Goal: Information Seeking & Learning: Learn about a topic

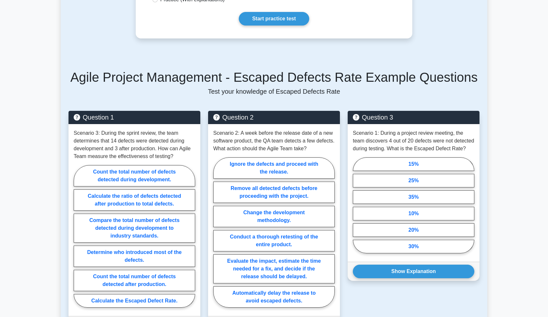
scroll to position [163, 0]
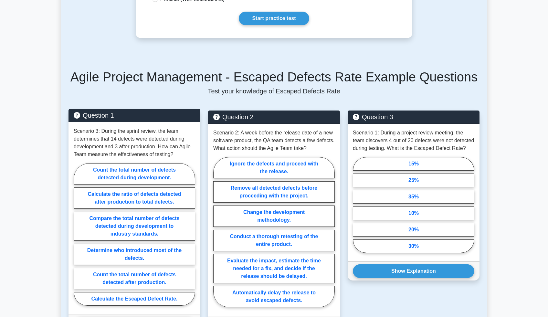
click at [102, 306] on div "Count the total number of defects detected during development. Calculate the ra…" at bounding box center [134, 235] width 121 height 145
click at [105, 300] on label "Calculate the Escaped Defect Rate." at bounding box center [134, 299] width 121 height 14
click at [78, 238] on input "Calculate the Escaped Defect Rate." at bounding box center [76, 236] width 4 height 4
radio input "true"
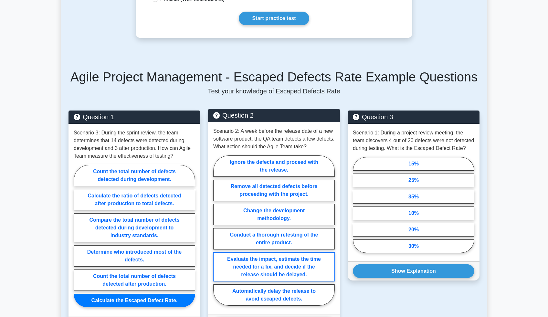
click at [274, 259] on label "Evaluate the impact, estimate the time needed for a fix, and decide if the rele…" at bounding box center [273, 266] width 121 height 29
click at [217, 234] on input "Evaluate the impact, estimate the time needed for a fix, and decide if the rele…" at bounding box center [215, 232] width 4 height 4
radio input "true"
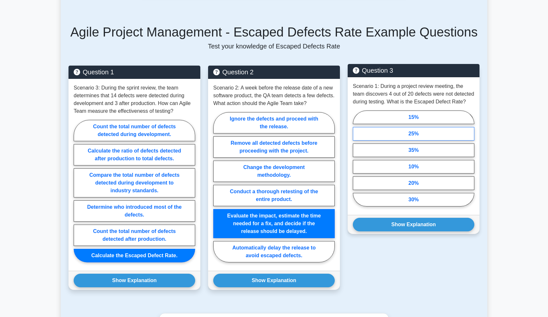
scroll to position [212, 0]
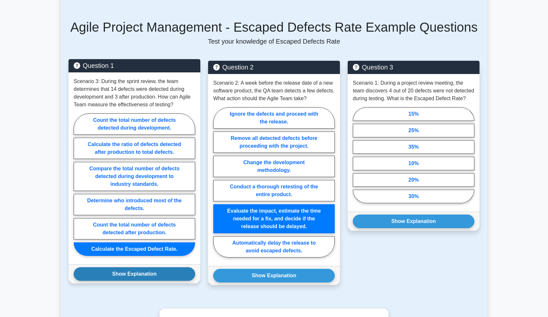
click at [128, 273] on button "Show Explanation" at bounding box center [134, 274] width 121 height 14
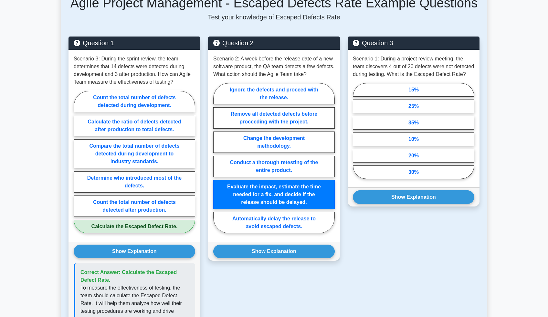
scroll to position [241, 0]
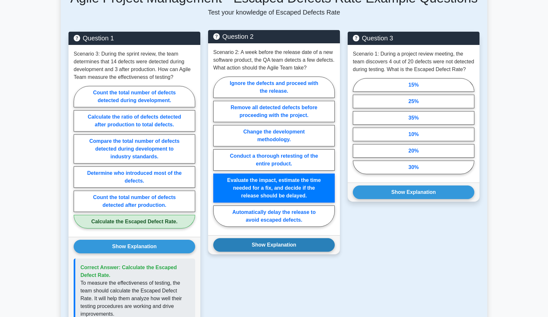
click at [277, 249] on button "Show Explanation" at bounding box center [273, 245] width 121 height 14
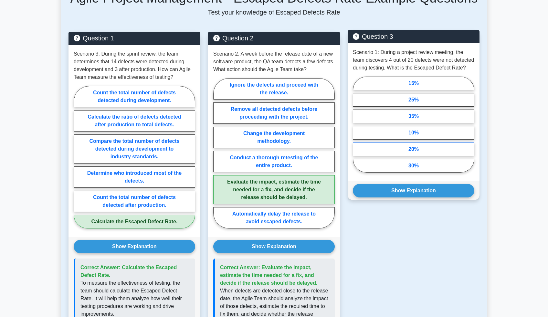
click at [411, 156] on label "20%" at bounding box center [413, 149] width 121 height 14
click at [357, 128] on input "20%" at bounding box center [355, 126] width 4 height 4
radio input "true"
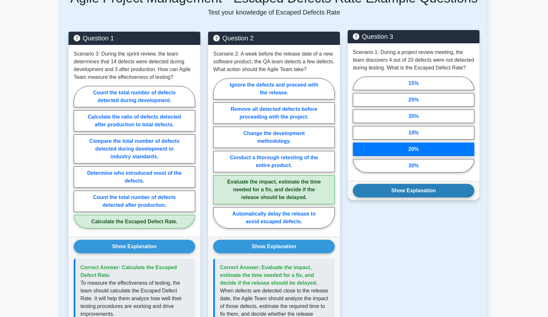
click at [403, 197] on button "Show Explanation" at bounding box center [413, 191] width 121 height 14
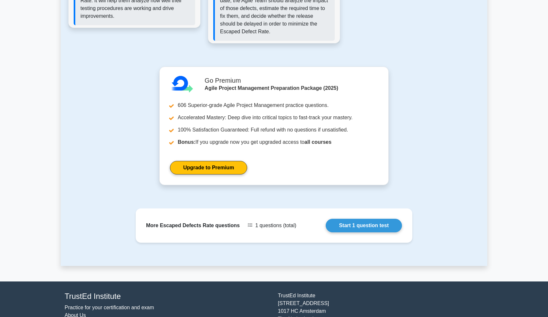
scroll to position [575, 0]
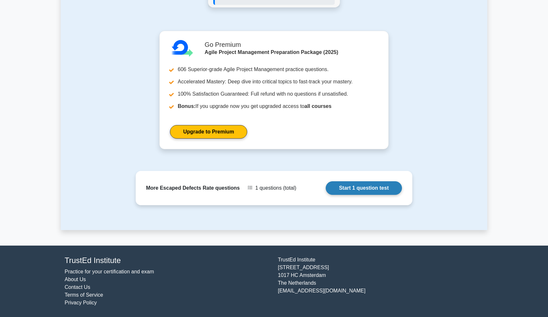
click at [385, 190] on link "Start 1 question test" at bounding box center [363, 188] width 76 height 14
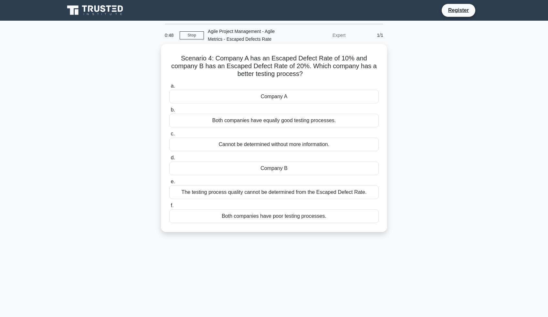
click at [341, 193] on div "The testing process quality cannot be determined from the Escaped Defect Rate." at bounding box center [273, 192] width 209 height 14
click at [169, 184] on input "e. The testing process quality cannot be determined from the Escaped Defect Rat…" at bounding box center [169, 182] width 0 height 4
